Goal: Information Seeking & Learning: Learn about a topic

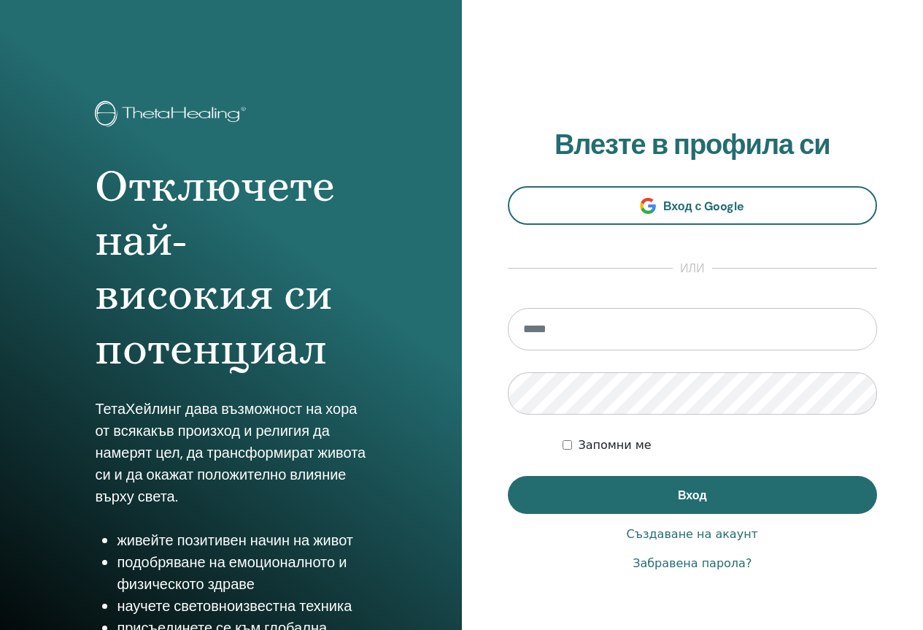
scroll to position [71, 0]
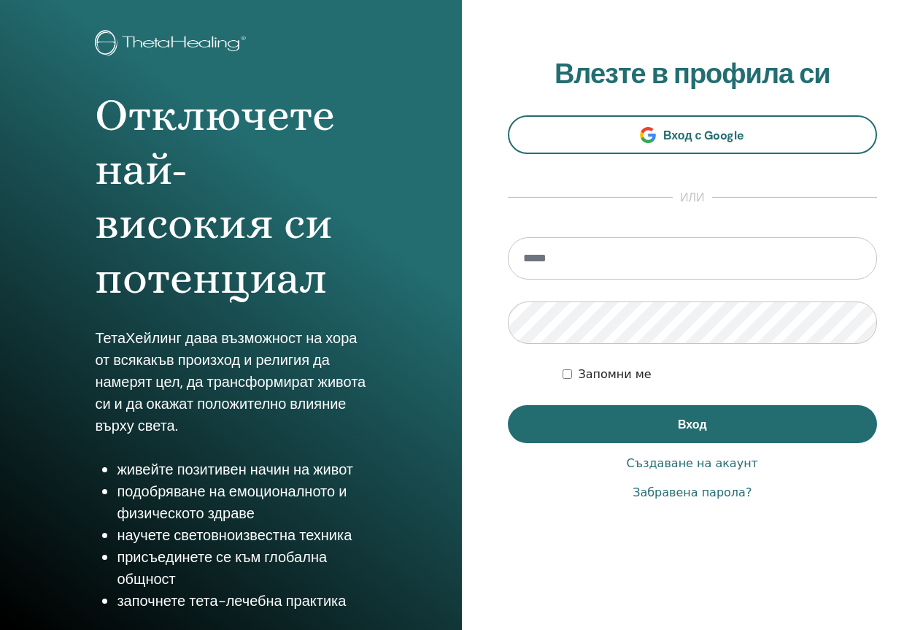
click at [617, 262] on input "email" at bounding box center [693, 258] width 370 height 42
type input "**********"
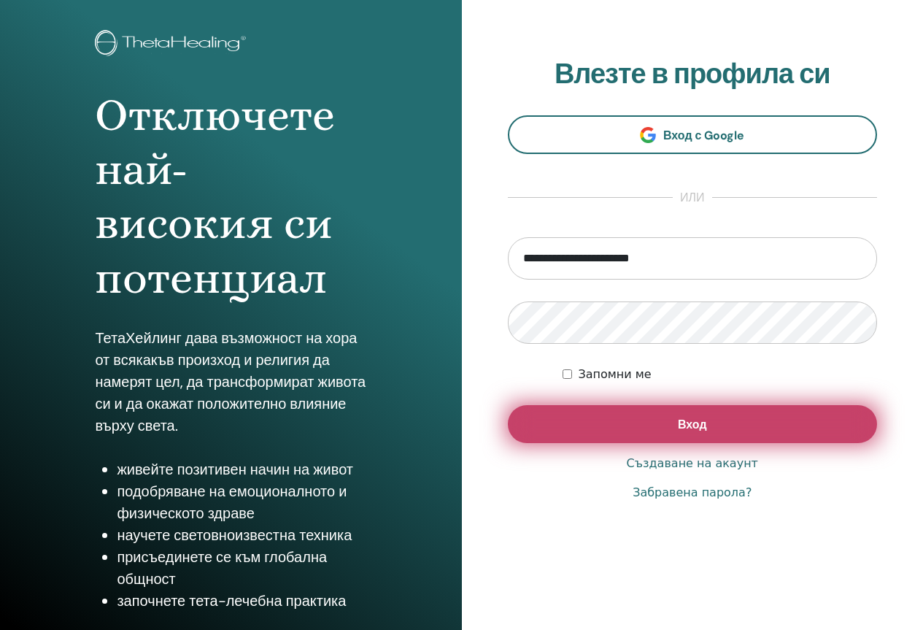
click at [641, 430] on button "Вход" at bounding box center [693, 424] width 370 height 38
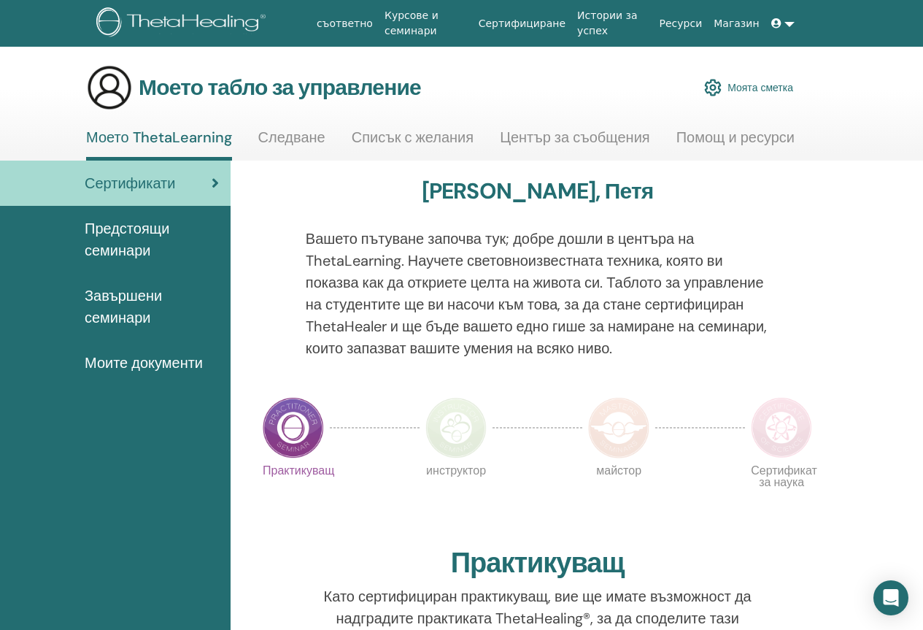
click at [139, 233] on font "Предстоящи семинари" at bounding box center [127, 239] width 85 height 41
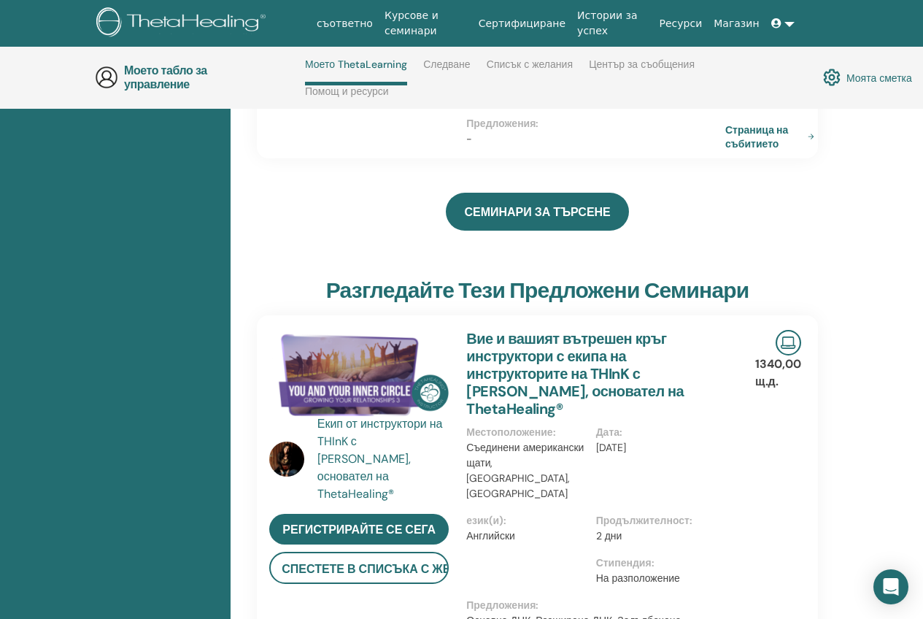
scroll to position [354, 0]
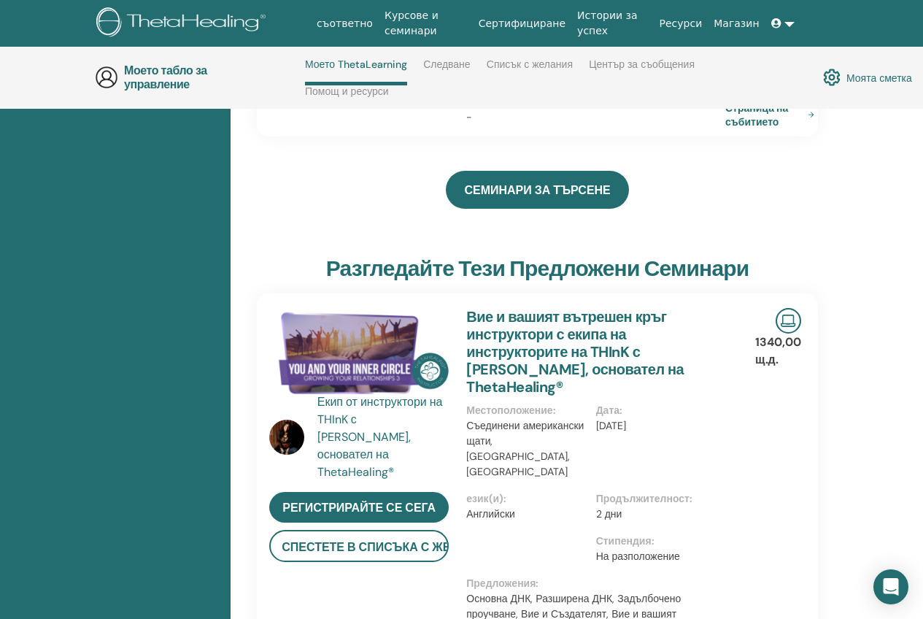
click at [337, 320] on img at bounding box center [359, 353] width 180 height 90
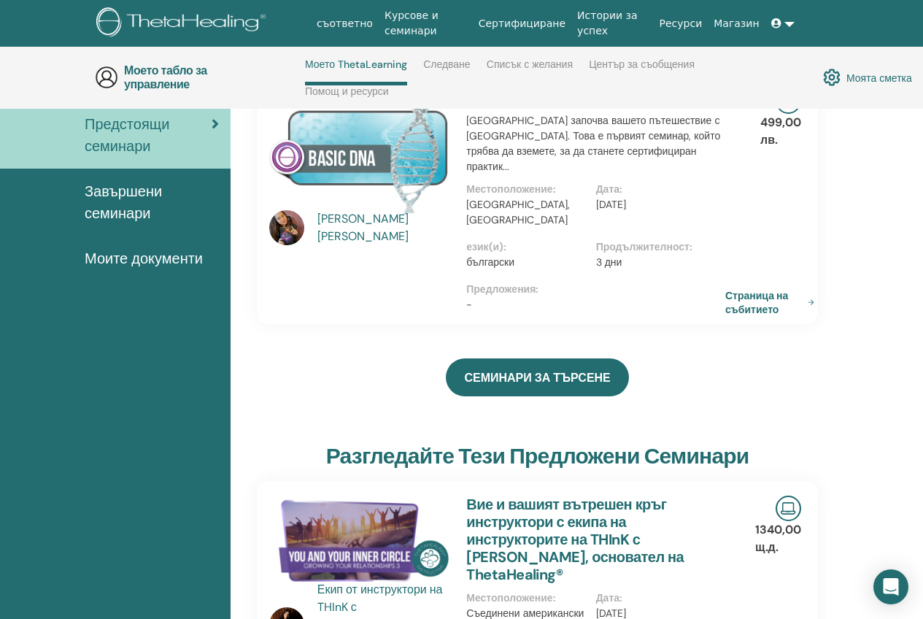
scroll to position [500, 0]
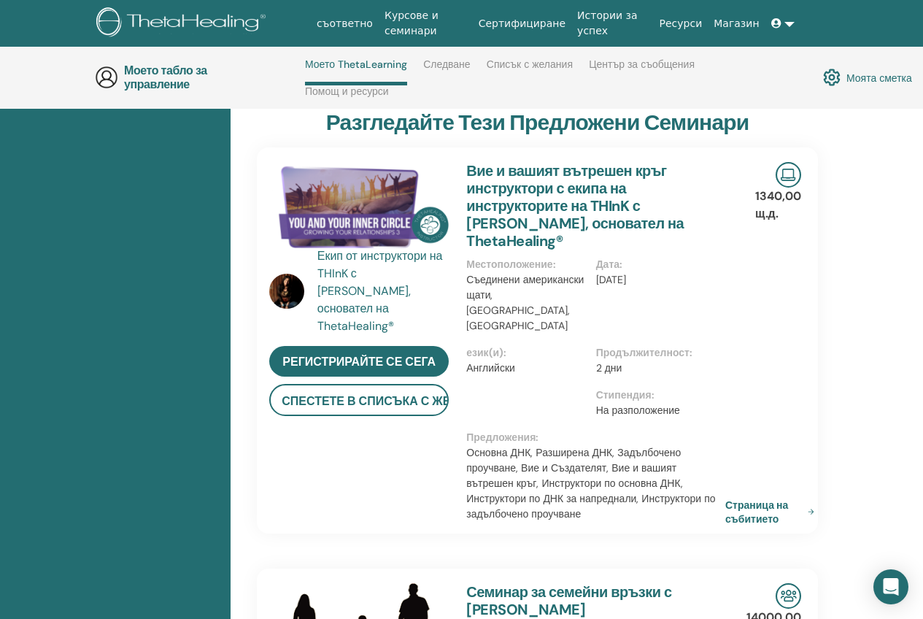
click at [283, 274] on img at bounding box center [286, 291] width 35 height 35
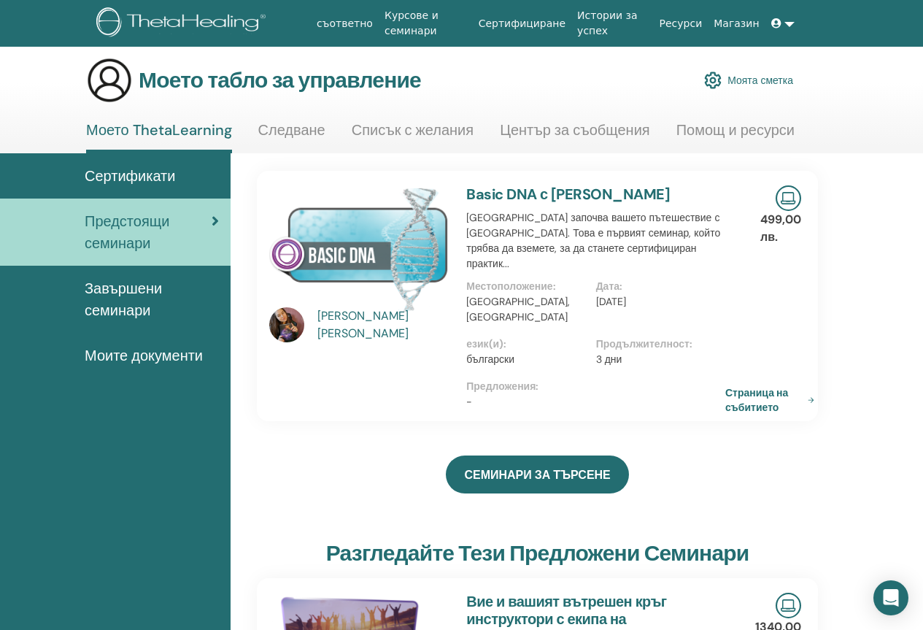
scroll to position [0, 0]
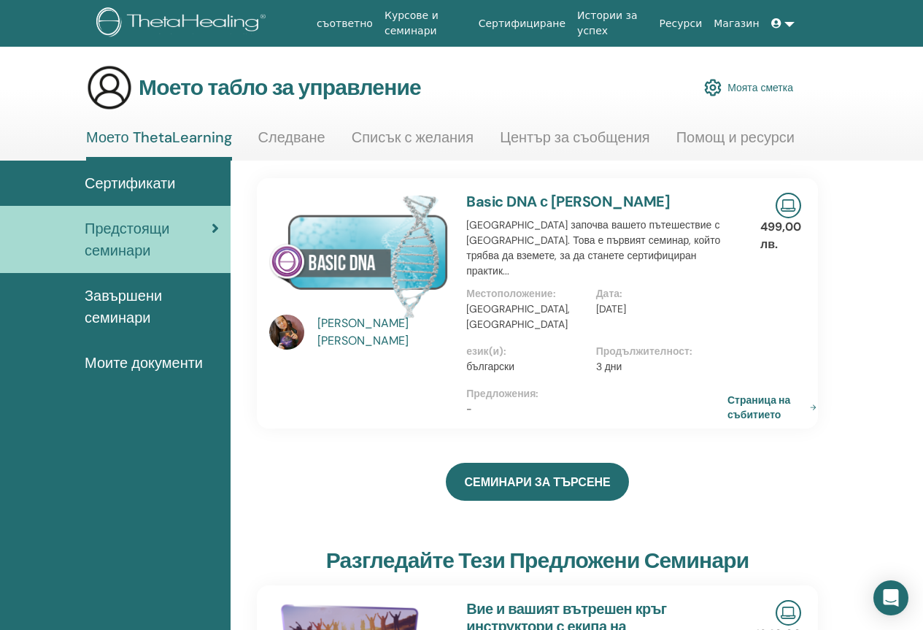
click at [749, 394] on font "Страница на събитието" at bounding box center [759, 407] width 63 height 27
click at [758, 394] on font "Страница на събитието" at bounding box center [759, 407] width 63 height 27
click at [788, 26] on link at bounding box center [783, 23] width 35 height 27
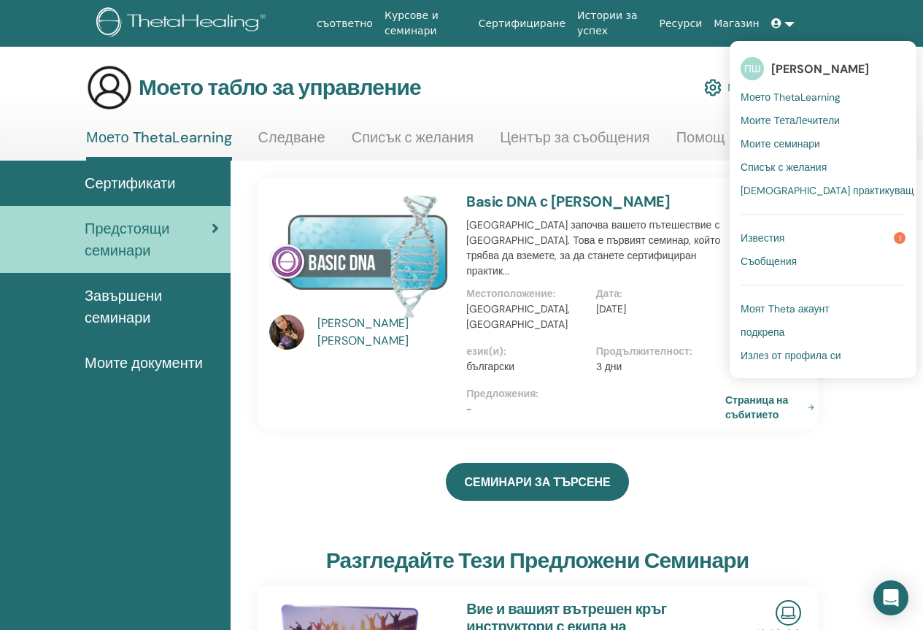
click at [766, 239] on font "Известия" at bounding box center [763, 237] width 44 height 13
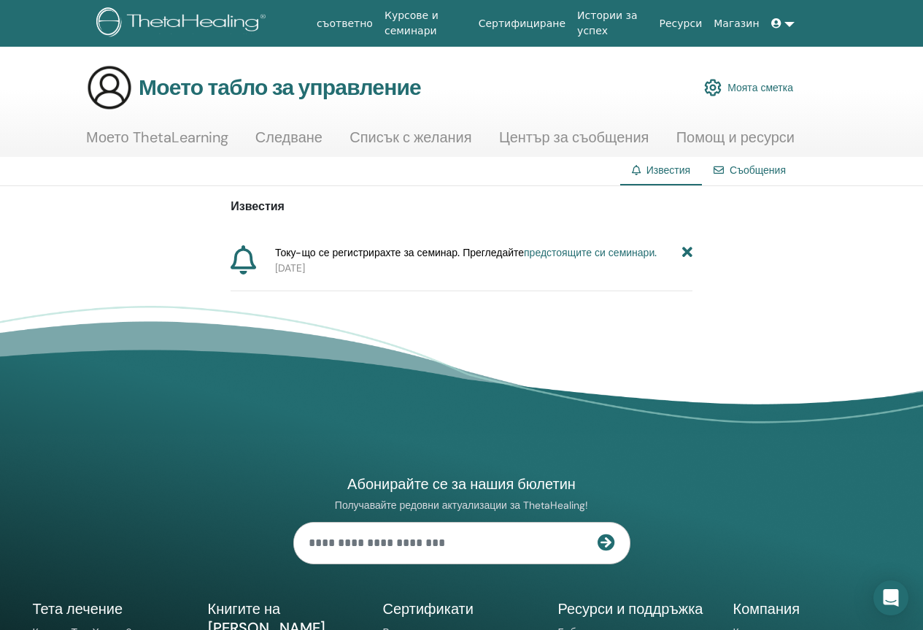
click at [605, 252] on font "предстоящите си семинари." at bounding box center [590, 252] width 133 height 13
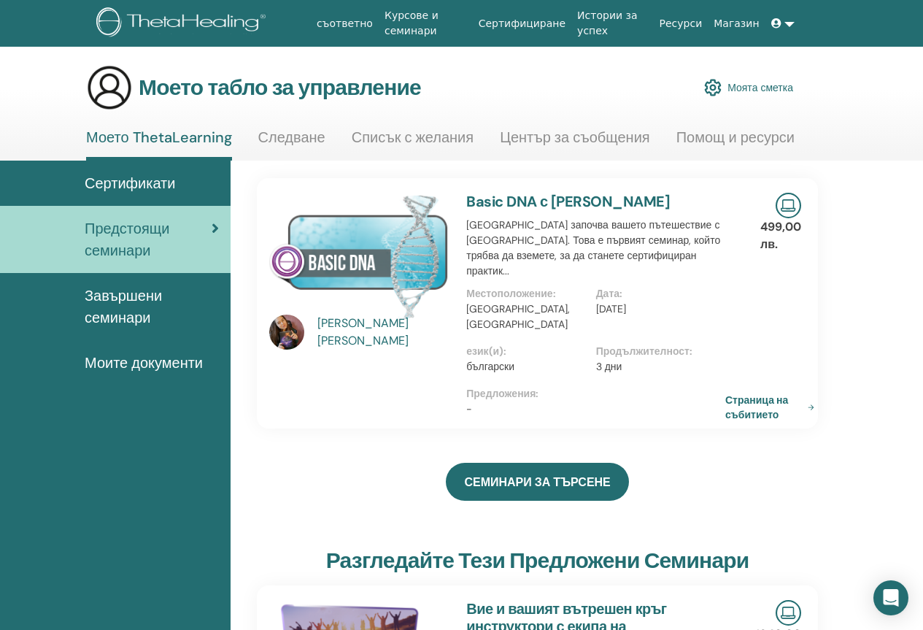
scroll to position [73, 0]
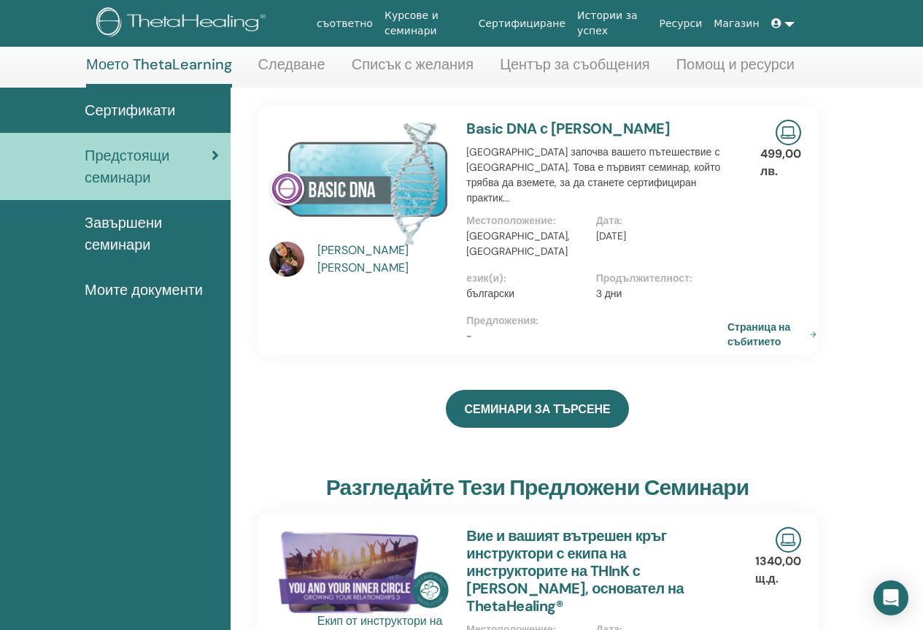
click at [753, 321] on font "Страница на събитието" at bounding box center [759, 334] width 63 height 27
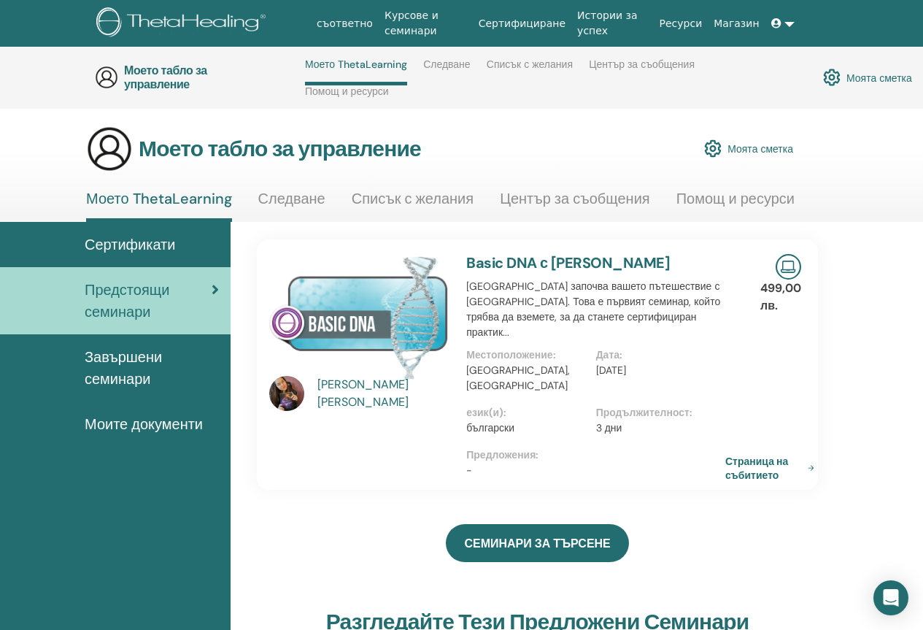
scroll to position [0, 0]
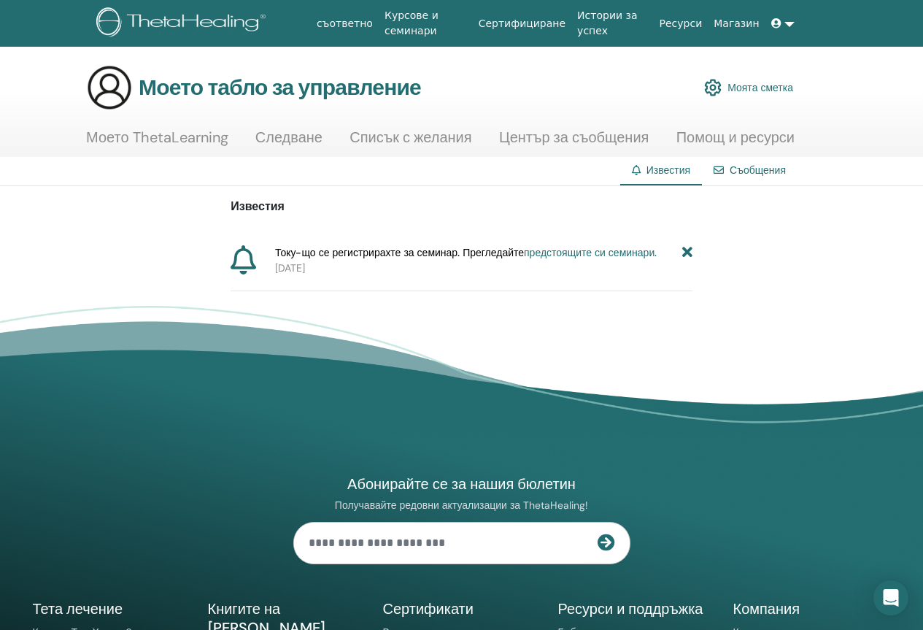
click at [741, 161] on div "Съобщения" at bounding box center [750, 170] width 96 height 27
click at [750, 167] on font "Съобщения" at bounding box center [758, 169] width 56 height 13
